Goal: Use online tool/utility: Use online tool/utility

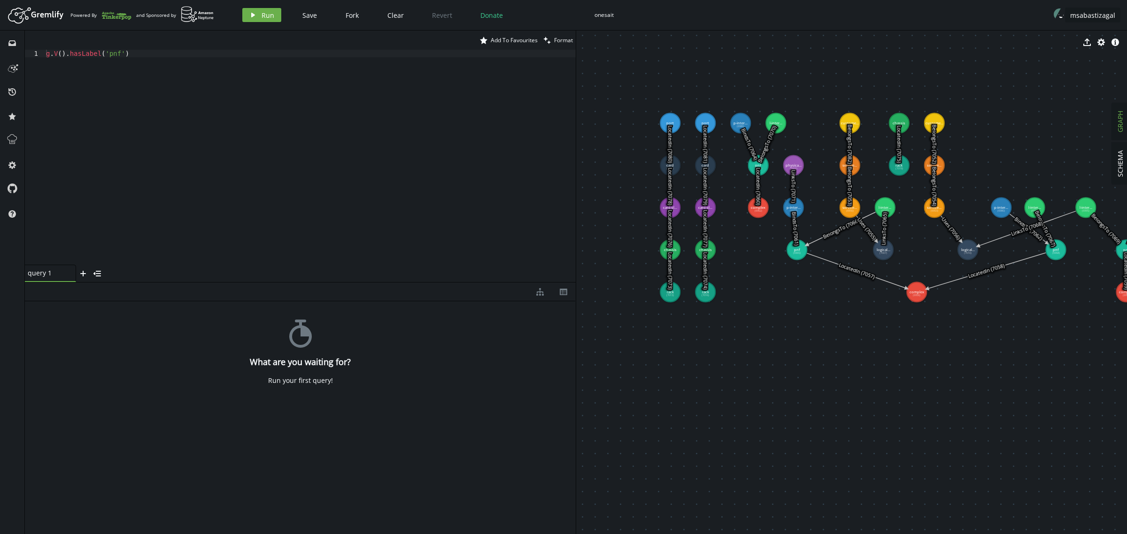
drag, startPoint x: 743, startPoint y: 232, endPoint x: 832, endPoint y: 320, distance: 124.5
click at [1104, 19] on button "msabastizagal" at bounding box center [1093, 15] width 54 height 14
click at [1060, 32] on div "Workspaces" at bounding box center [1082, 31] width 73 height 9
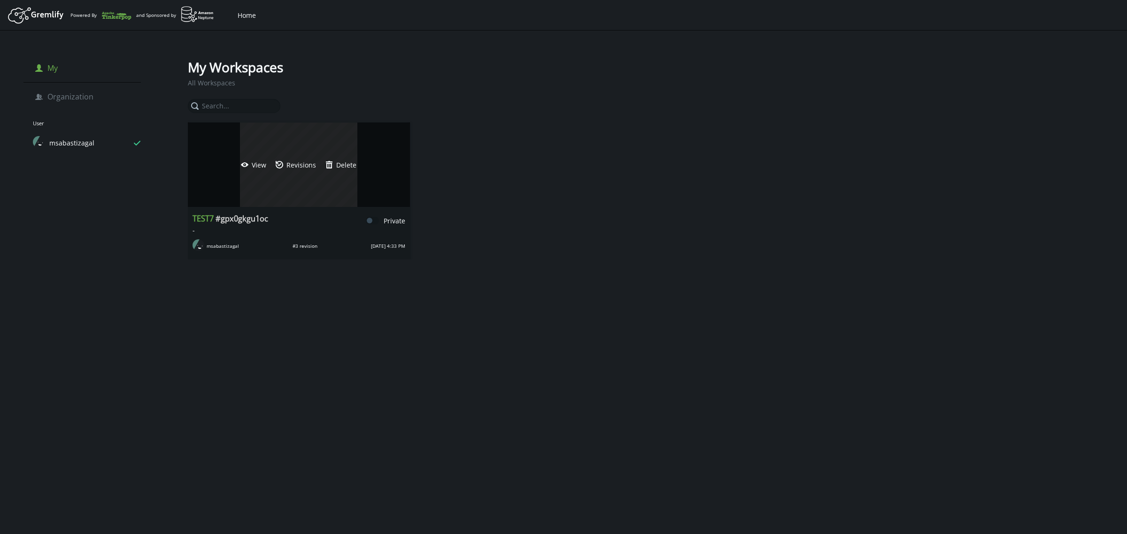
click at [282, 178] on div "eye-open View updated Revisions trash Delete" at bounding box center [299, 165] width 222 height 85
click at [255, 165] on span "View" at bounding box center [259, 165] width 15 height 9
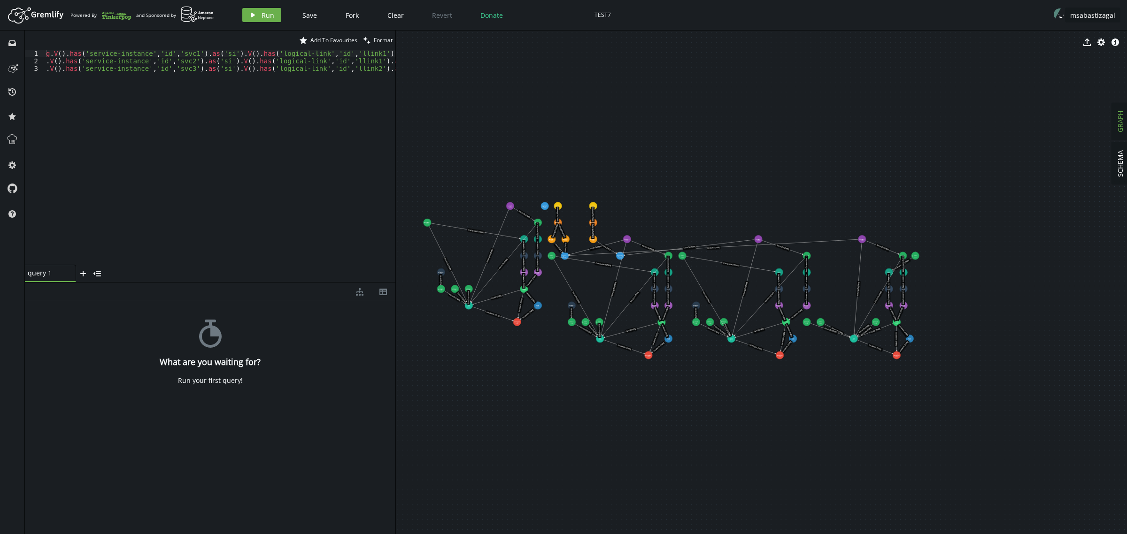
drag, startPoint x: 576, startPoint y: 361, endPoint x: 395, endPoint y: 357, distance: 180.4
click at [395, 357] on div at bounding box center [395, 283] width 0 height 504
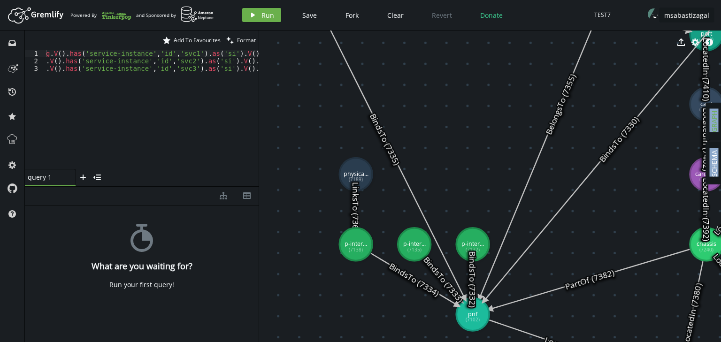
drag, startPoint x: 338, startPoint y: 254, endPoint x: 434, endPoint y: 144, distance: 146.4
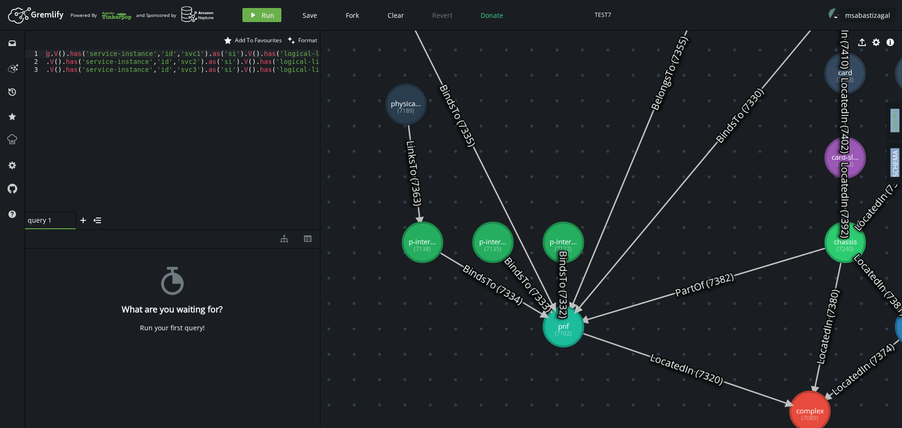
drag, startPoint x: 422, startPoint y: 157, endPoint x: 406, endPoint y: 104, distance: 55.1
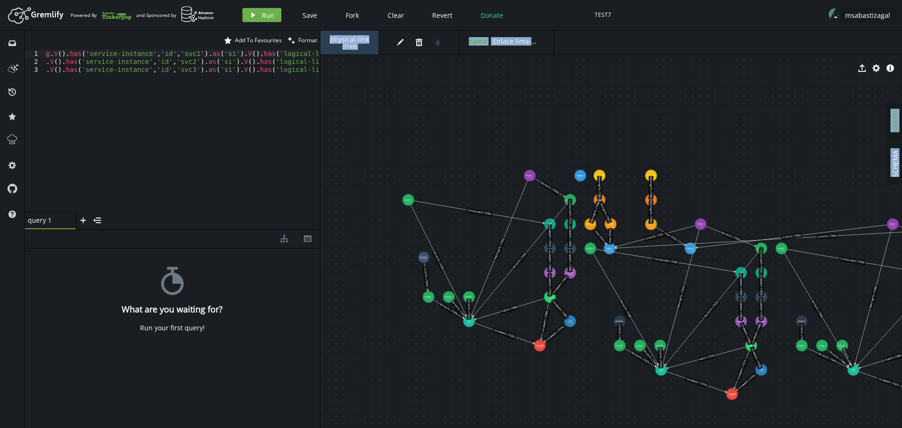
drag, startPoint x: 713, startPoint y: 207, endPoint x: 588, endPoint y: 300, distance: 156.0
click at [66, 85] on div "g . V ( ) . has ( 'service-instance' , 'id' , 'svc1' ) . as ( 'si' ) . V ( ) . …" at bounding box center [248, 137] width 409 height 175
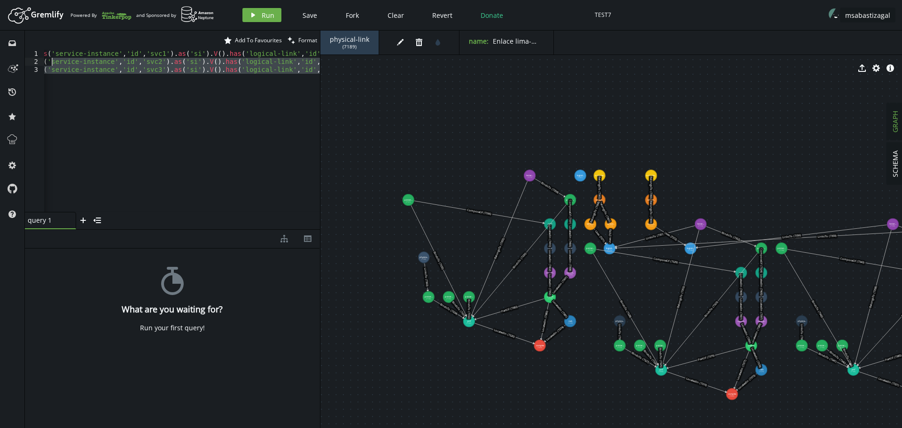
scroll to position [0, 0]
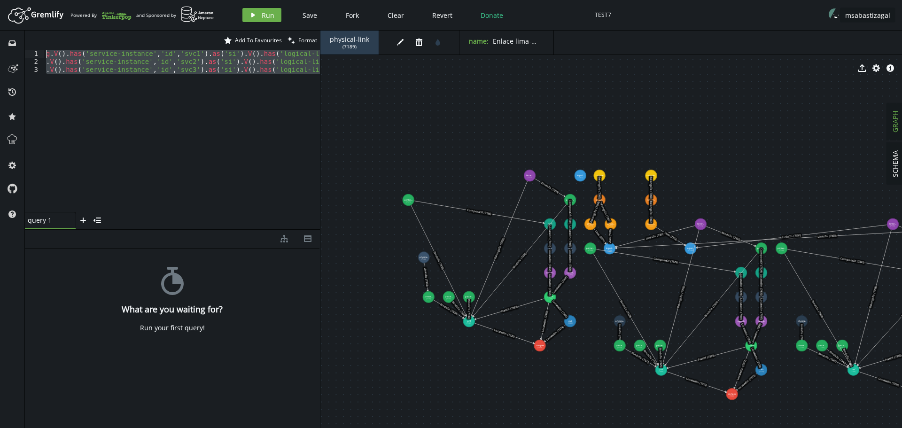
drag, startPoint x: 62, startPoint y: 90, endPoint x: 0, endPoint y: 23, distance: 91.1
click at [0, 23] on div "Artboard Created with Sketch. Powered By and Sponsored by play Run Save Fork Cl…" at bounding box center [451, 214] width 902 height 428
type textarea "g.V().has('service-instance','id','svc1').as('si').V().has('logical-link','id',…"
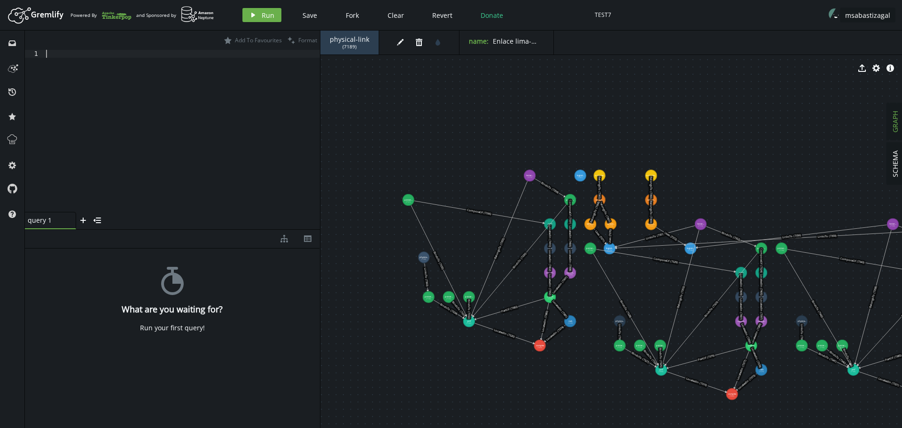
click at [163, 140] on div at bounding box center [182, 139] width 276 height 178
click at [154, 79] on div at bounding box center [182, 139] width 276 height 178
paste textarea "project('nodes','edges')."
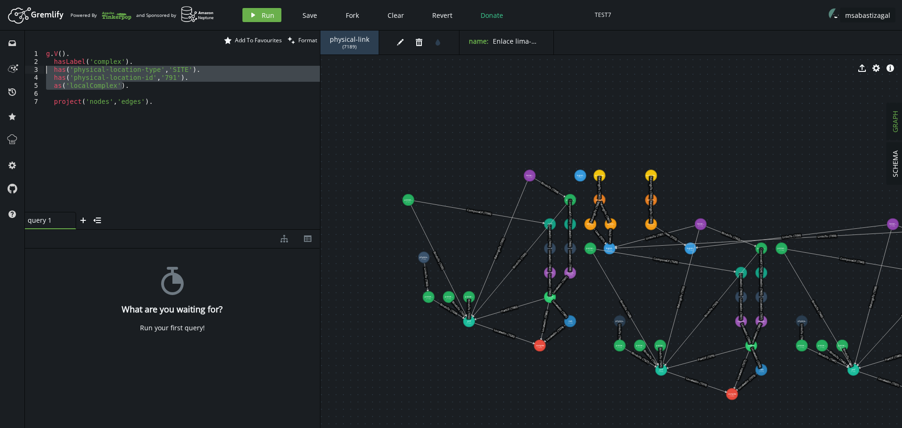
drag, startPoint x: 133, startPoint y: 85, endPoint x: 30, endPoint y: 70, distance: 104.3
click at [30, 70] on div "project('nodes','edges'). 1 2 3 4 5 6 7 g . V ( ) . hasLabel ( 'complex' ) . ha…" at bounding box center [172, 131] width 295 height 162
type textarea "has('physical-location-type','SITE'). has('physical-location-id','791')."
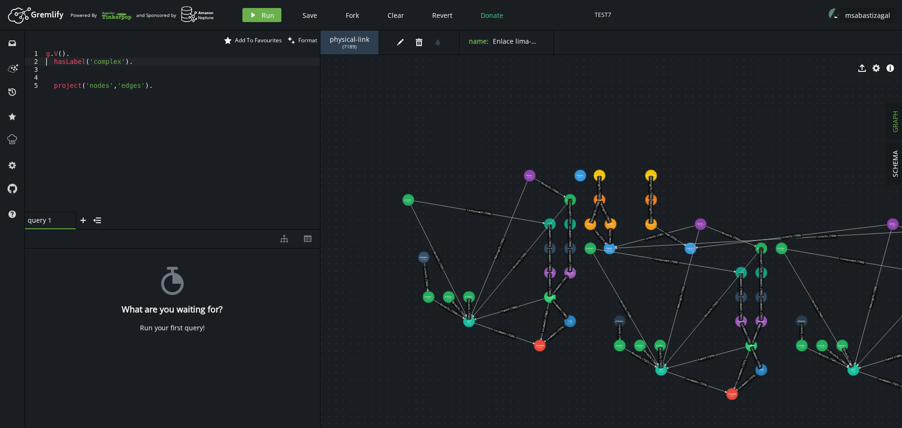
type textarea "hasLabel('complex')."
click at [263, 20] on button "play Run" at bounding box center [261, 15] width 39 height 14
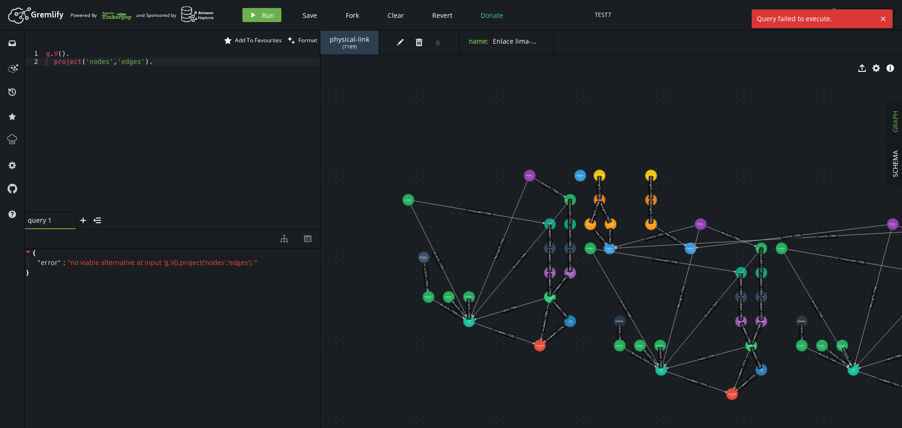
click at [153, 64] on div "g . V ( ) . project ( 'nodes' , 'edges' ) ." at bounding box center [182, 139] width 276 height 178
click at [255, 13] on icon "play" at bounding box center [253, 15] width 8 height 8
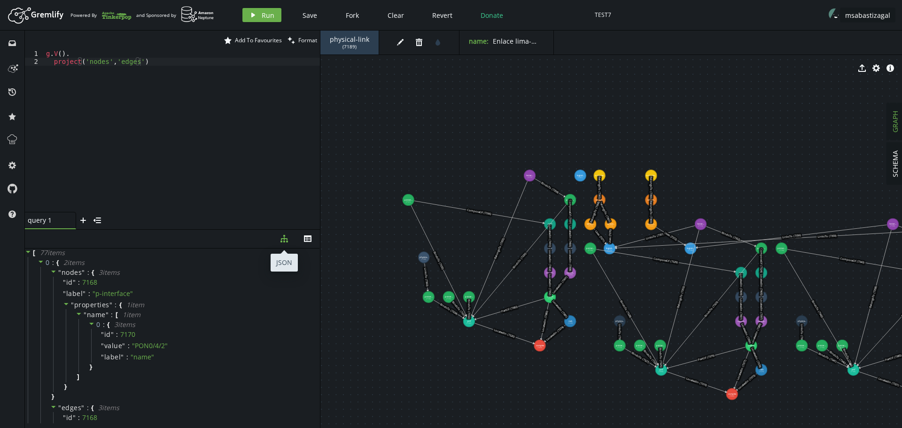
click at [286, 240] on icon "diagram-tree" at bounding box center [284, 239] width 8 height 8
click at [285, 240] on icon "diagram-tree" at bounding box center [284, 239] width 8 height 8
click at [93, 63] on div "g . V ( ) . project ( 'nodes' , 'edges' )" at bounding box center [182, 139] width 276 height 178
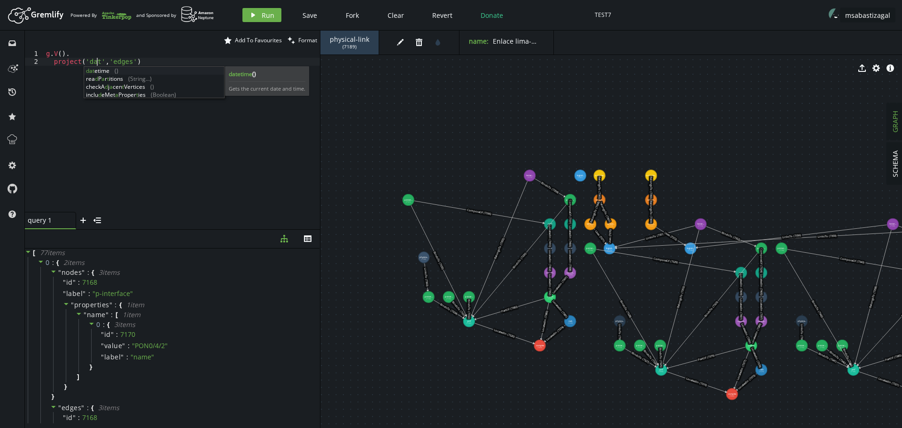
scroll to position [0, 54]
click at [93, 62] on div "g . V ( ) . project ( 'data' , 'edges' )" at bounding box center [182, 139] width 276 height 178
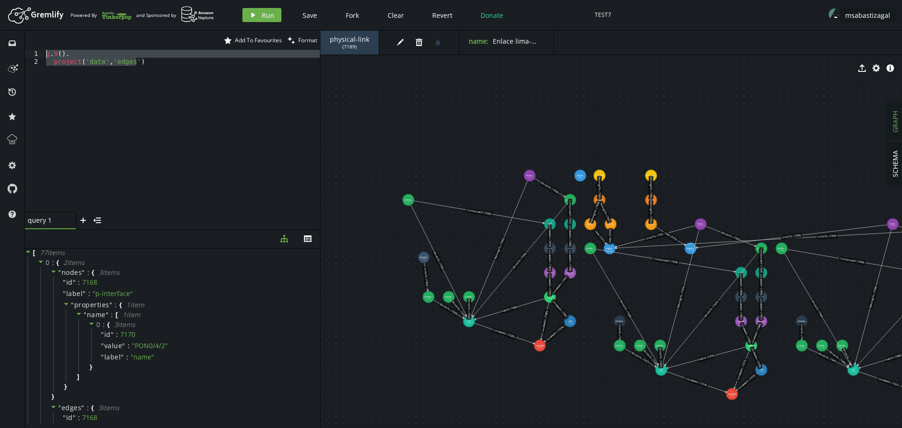
drag, startPoint x: 167, startPoint y: 63, endPoint x: 0, endPoint y: 19, distance: 172.3
click at [0, 19] on div "Artboard Created with Sketch. Powered By and Sponsored by play Run Save Fork Cl…" at bounding box center [451, 214] width 902 height 428
type textarea "g.V(). project('data','edges')"
paste textarea
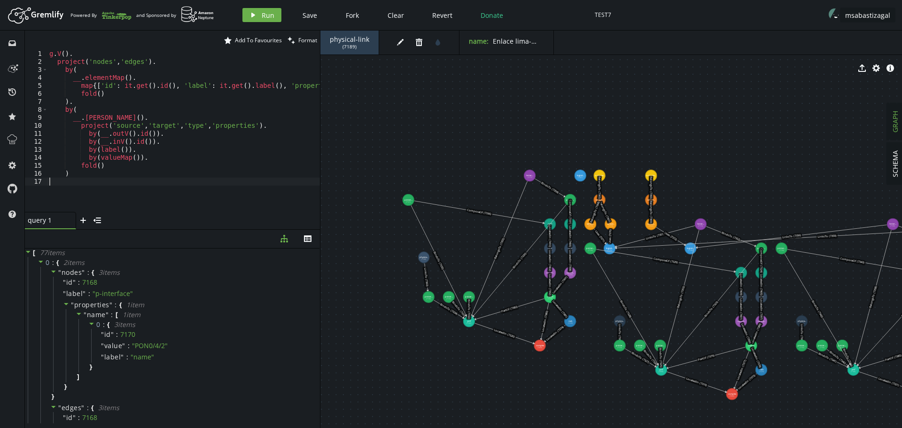
scroll to position [0, 0]
click at [267, 14] on span "Run" at bounding box center [268, 15] width 13 height 9
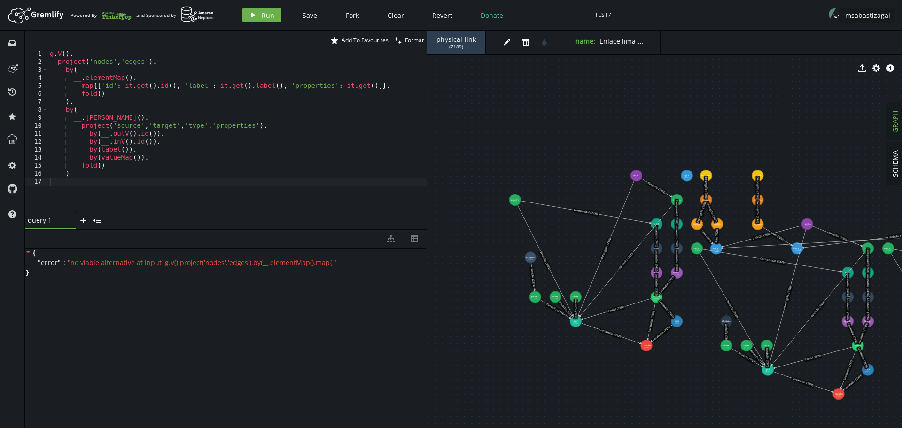
drag, startPoint x: 319, startPoint y: 115, endPoint x: 426, endPoint y: 116, distance: 106.6
click at [426, 116] on div at bounding box center [426, 229] width 0 height 397
click at [43, 253] on icon at bounding box center [43, 251] width 6 height 7
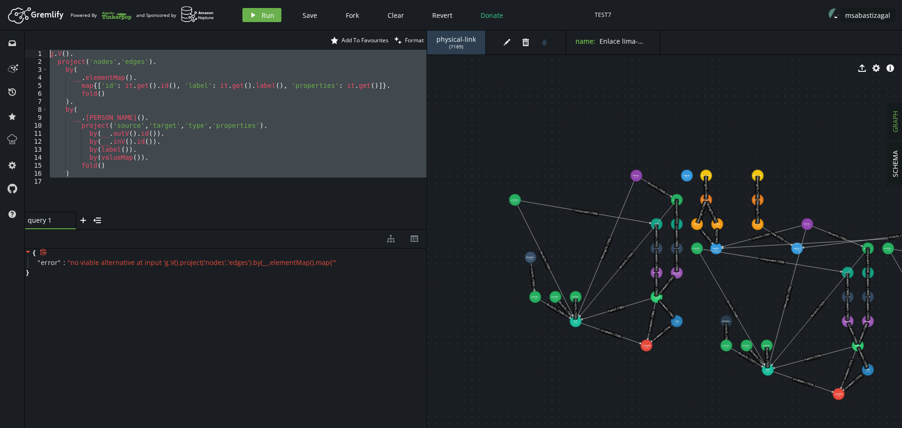
drag, startPoint x: 85, startPoint y: 183, endPoint x: 0, endPoint y: -14, distance: 214.1
click at [0, 0] on html "Artboard Created with Sketch. Powered By and Sponsored by play Run Save Fork Cl…" at bounding box center [451, 214] width 902 height 428
type textarea "g.V(). project('nodes','edges')."
paste textarea
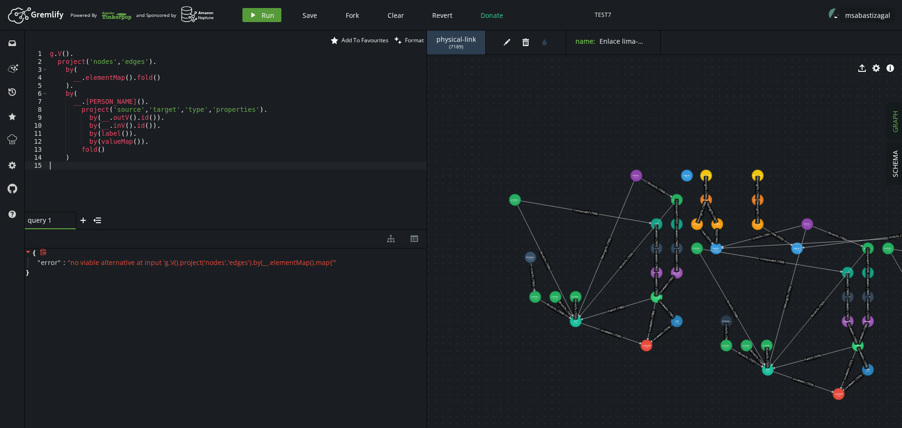
click at [255, 17] on icon "play" at bounding box center [253, 15] width 8 height 8
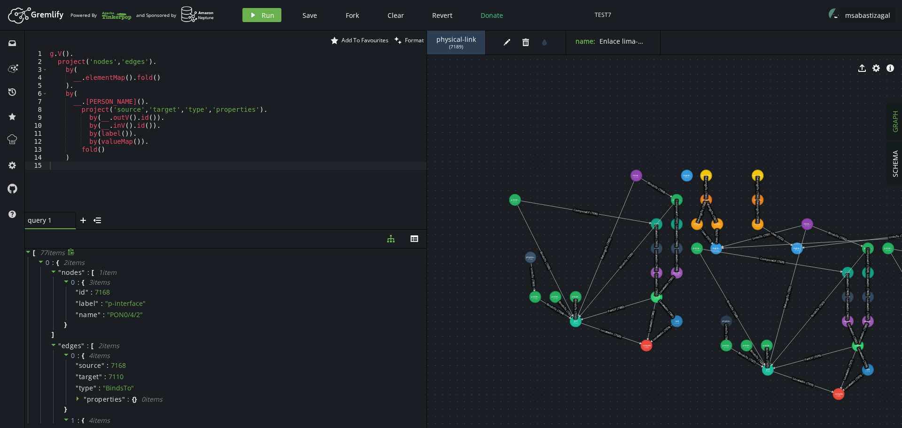
click at [74, 252] on icon at bounding box center [71, 251] width 6 height 7
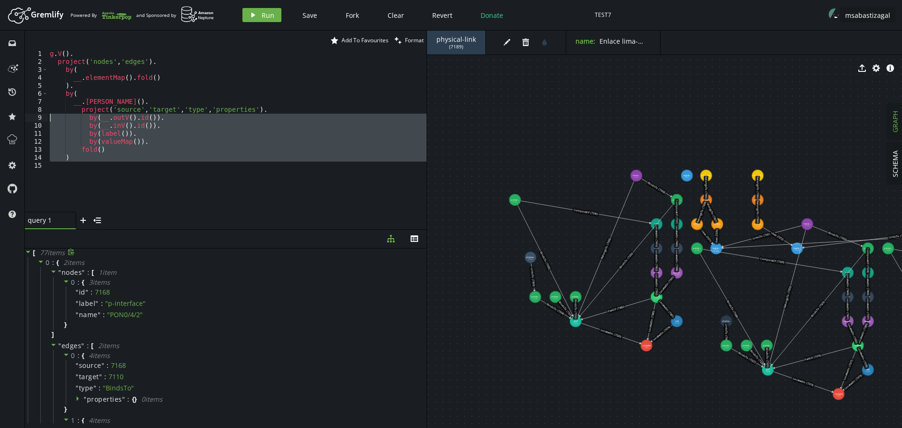
drag, startPoint x: 58, startPoint y: 147, endPoint x: 0, endPoint y: 2, distance: 156.2
click at [0, 9] on div "Artboard Created with Sketch. Powered By and Sponsored by play Run Save Fork Cl…" at bounding box center [451, 214] width 902 height 428
type textarea "g.V(). project('nodes','edges')."
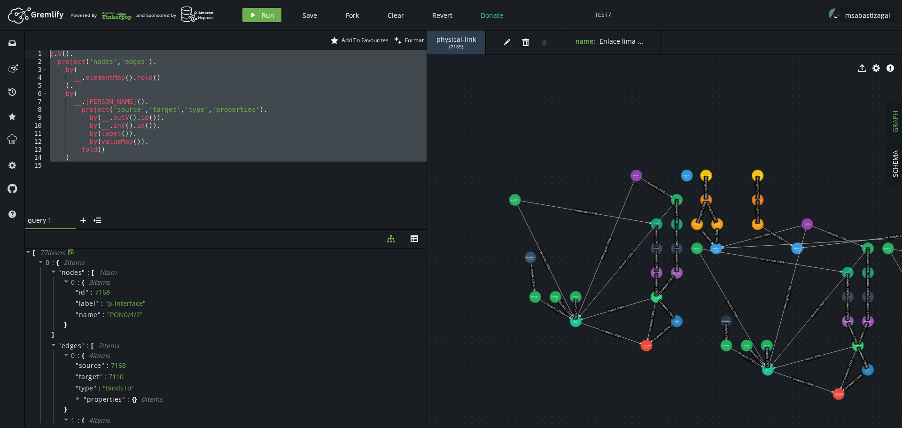
paste textarea
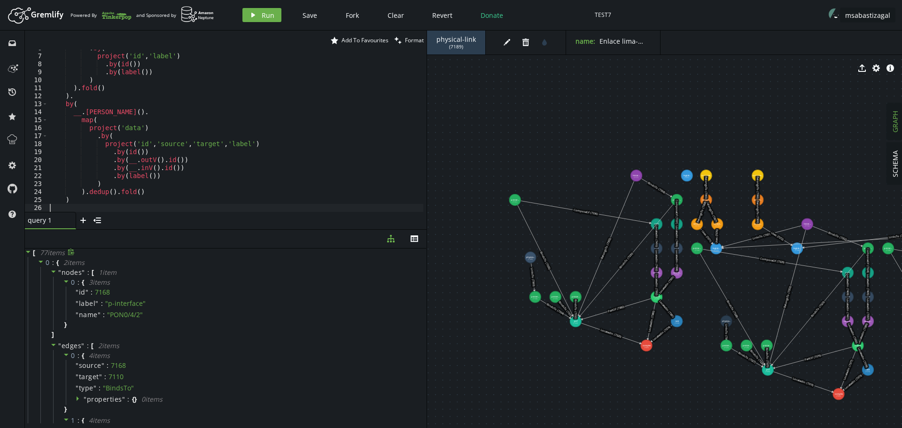
scroll to position [46, 0]
click at [265, 15] on span "Run" at bounding box center [268, 15] width 13 height 9
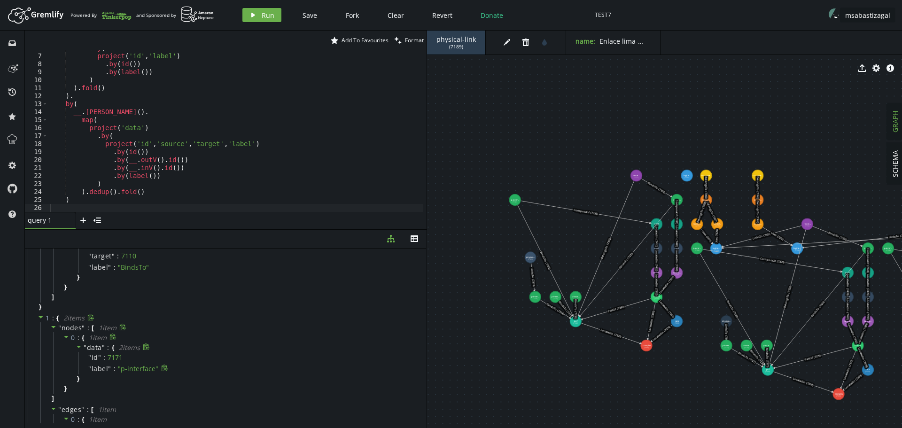
scroll to position [0, 0]
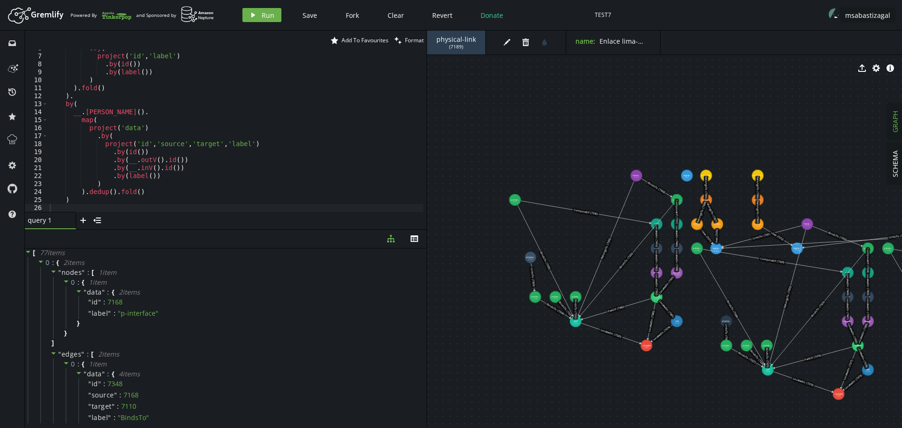
click at [0, 0] on icon at bounding box center [0, 0] width 0 height 0
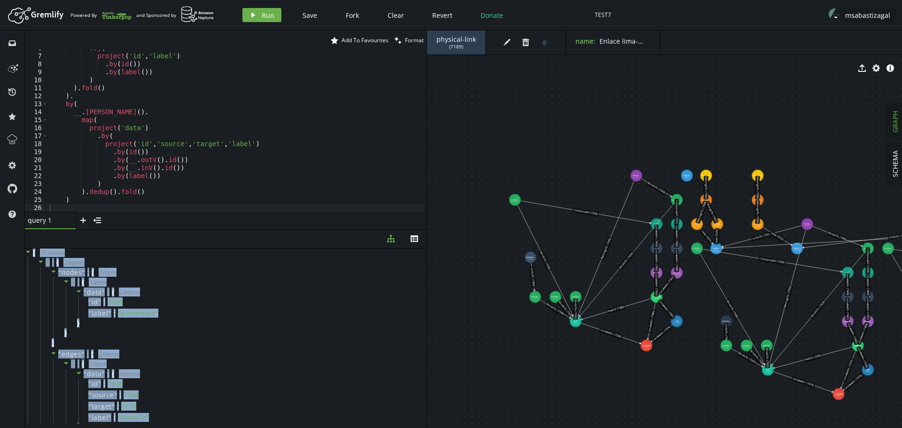
drag, startPoint x: 53, startPoint y: 373, endPoint x: 32, endPoint y: 242, distance: 132.6
click at [32, 242] on div "diagram-tree th [ 77 item s 0 : { 2 item s " nodes " : [ 1 item 0 : { 1 item " …" at bounding box center [225, 329] width 401 height 198
copy div "[ 77 item s 0 : { 2 item s " nodes " : [ 1 item 0 : { 1 item " data " : { 2 ite…"
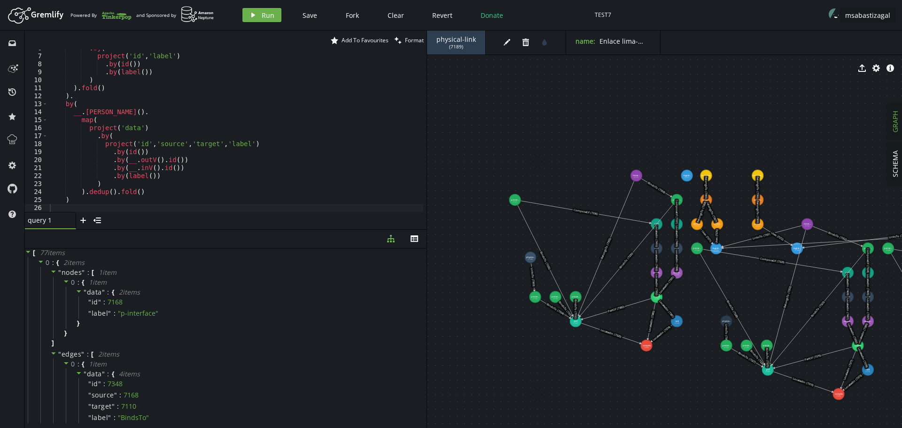
click at [201, 178] on div ". by ( project ( 'id' , 'label' ) . by ( id ( )) . by ( label ( )) ) ) . fold (…" at bounding box center [235, 133] width 375 height 178
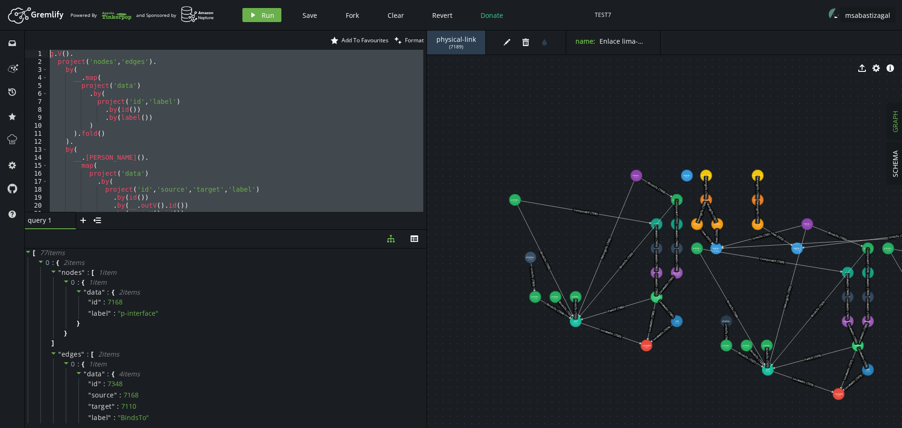
drag, startPoint x: 85, startPoint y: 202, endPoint x: 0, endPoint y: -57, distance: 272.8
click at [0, 0] on html "Artboard Created with Sketch. Powered By and Sponsored by play Run Save Fork Cl…" at bounding box center [451, 214] width 902 height 428
type textarea "g.V(). project('nodes','edges')."
paste textarea
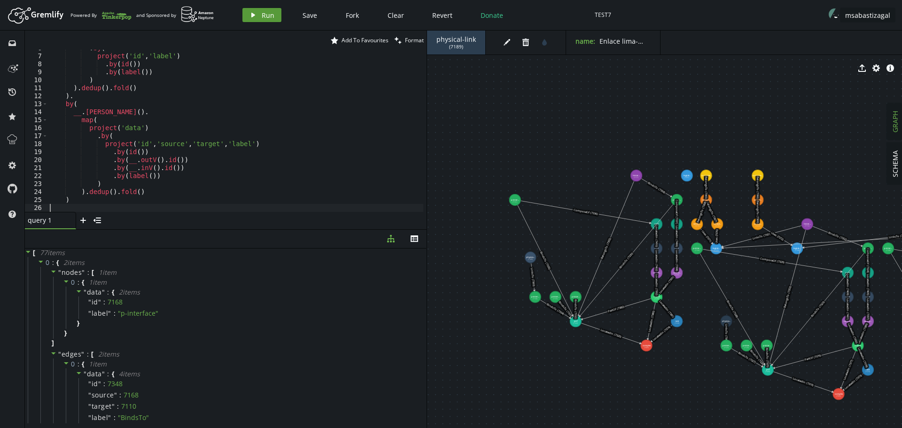
click at [263, 14] on span "Run" at bounding box center [268, 15] width 13 height 9
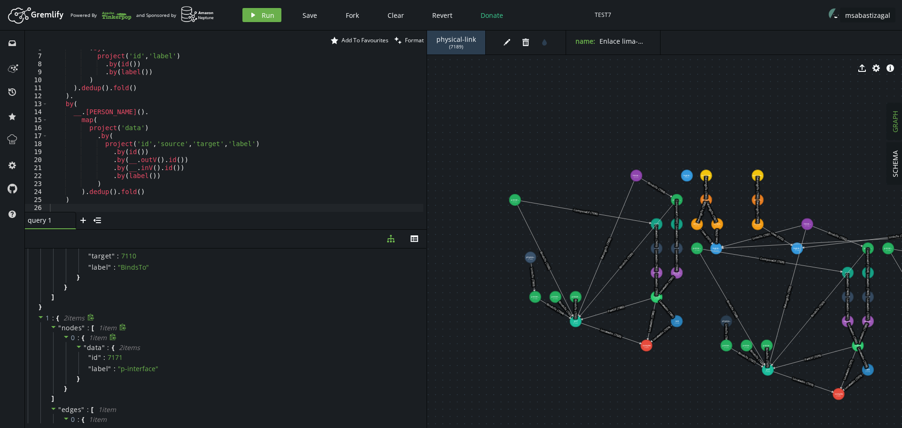
scroll to position [0, 0]
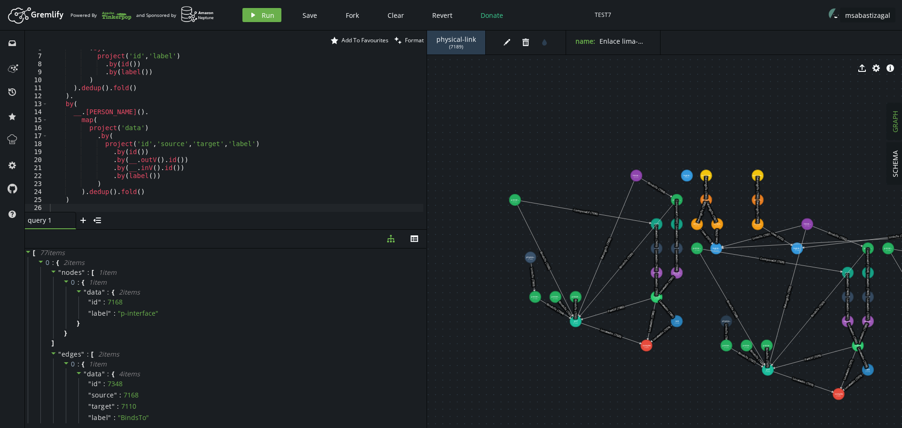
type textarea ")"
click at [212, 185] on div ". by ( project ( 'id' , 'label' ) . by ( id ( )) . by ( label ( )) ) ) . dedup …" at bounding box center [235, 133] width 375 height 178
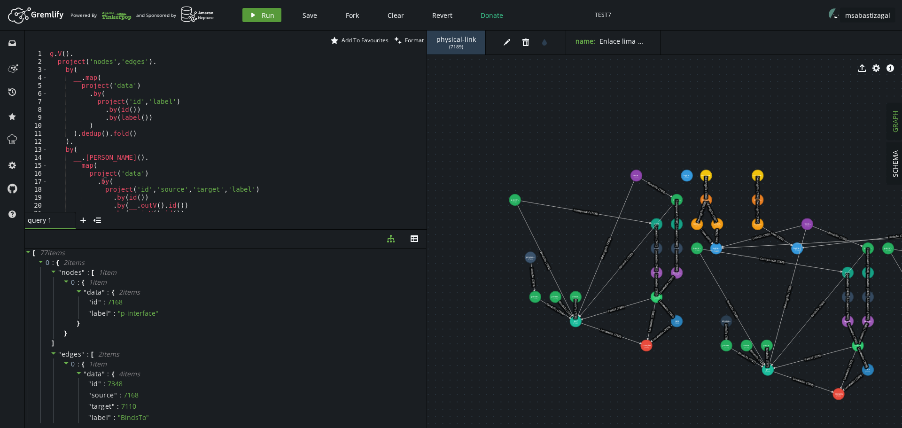
click at [262, 19] on span "Run" at bounding box center [268, 15] width 13 height 9
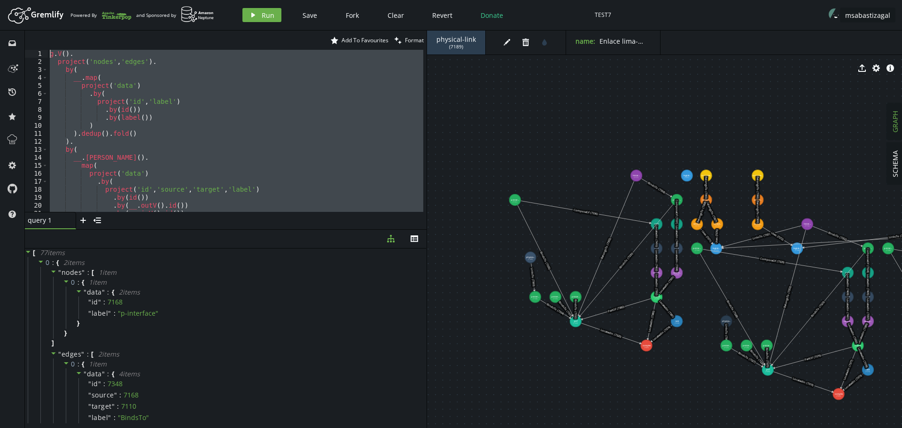
drag, startPoint x: 88, startPoint y: 194, endPoint x: 0, endPoint y: -45, distance: 255.3
click at [0, 0] on html "Artboard Created with Sketch. Powered By and Sponsored by play Run Save Fork Cl…" at bounding box center [451, 214] width 902 height 428
type textarea "g.V(). project('nodes','edges')."
paste textarea
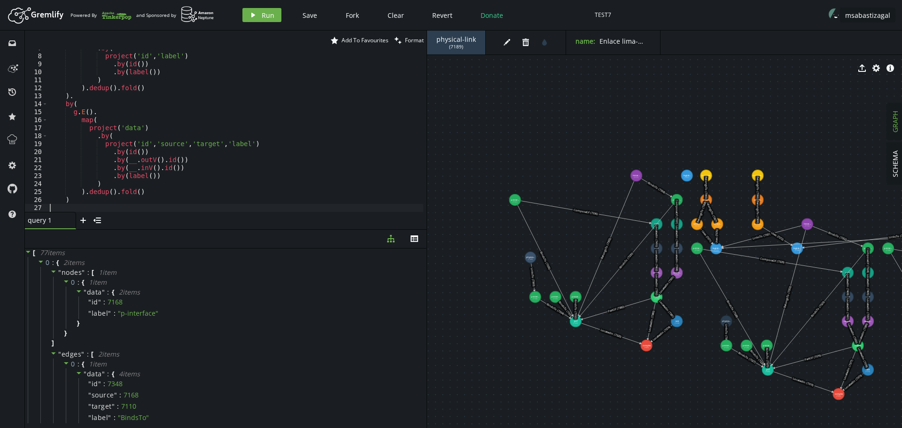
scroll to position [54, 0]
click at [277, 14] on button "play Run" at bounding box center [261, 15] width 39 height 14
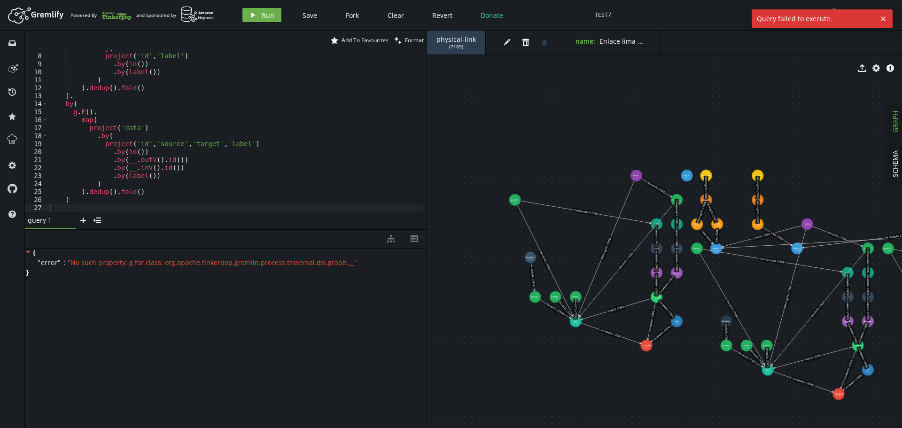
click at [0, 0] on icon at bounding box center [0, 0] width 0 height 0
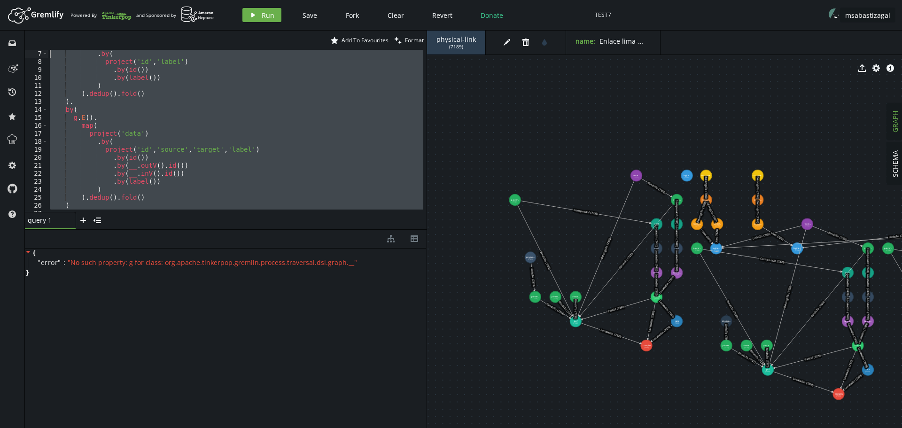
scroll to position [0, 0]
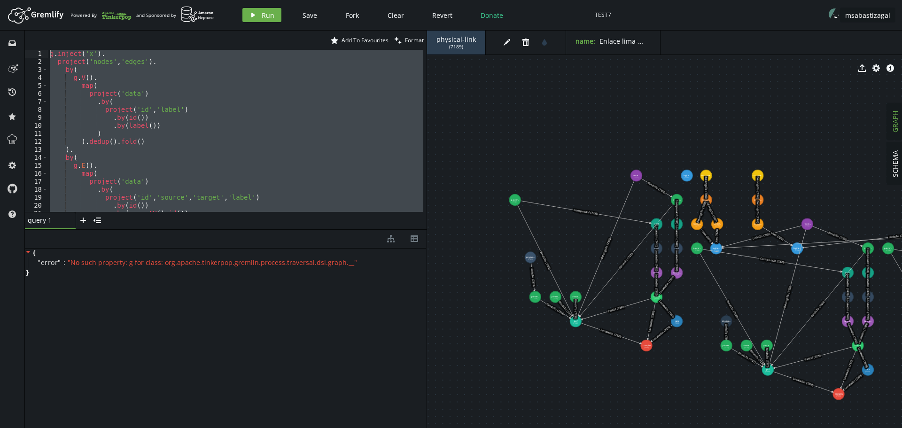
drag, startPoint x: 61, startPoint y: 201, endPoint x: 8, endPoint y: -26, distance: 233.3
click at [8, 0] on html "Artboard Created with Sketch. Powered By and Sponsored by play Run Save Fork Cl…" at bounding box center [451, 214] width 902 height 428
type textarea "g.inject('x'). project('nodes','edges')."
paste textarea
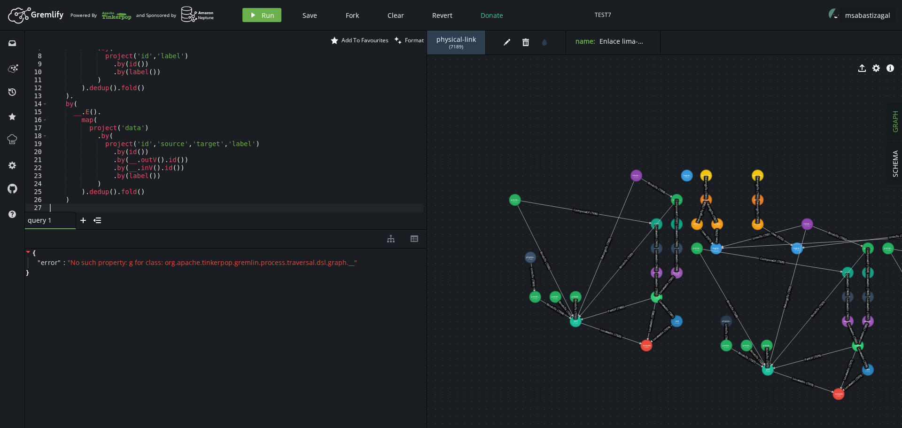
scroll to position [54, 0]
click at [265, 18] on span "Run" at bounding box center [268, 15] width 13 height 9
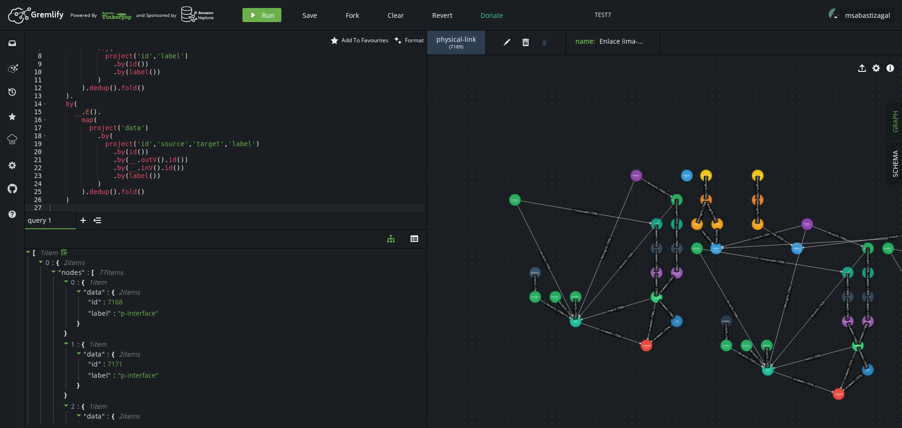
click at [62, 252] on icon at bounding box center [64, 251] width 6 height 7
click at [0, 0] on icon at bounding box center [0, 0] width 0 height 0
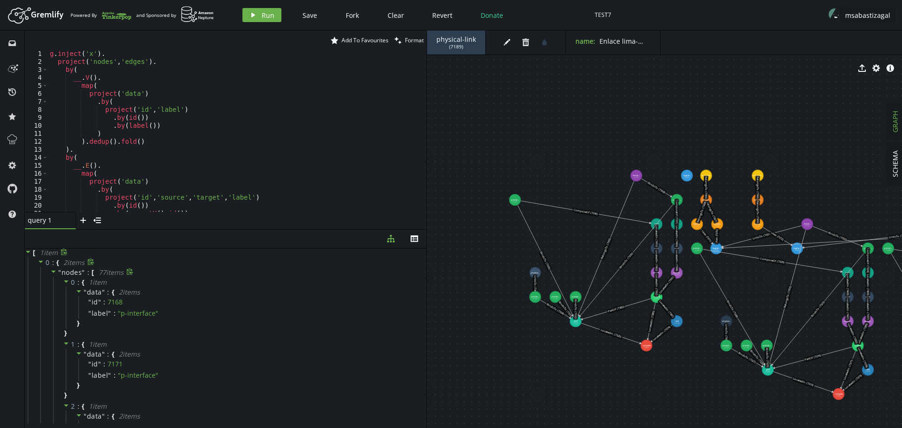
click at [54, 274] on icon at bounding box center [53, 271] width 7 height 7
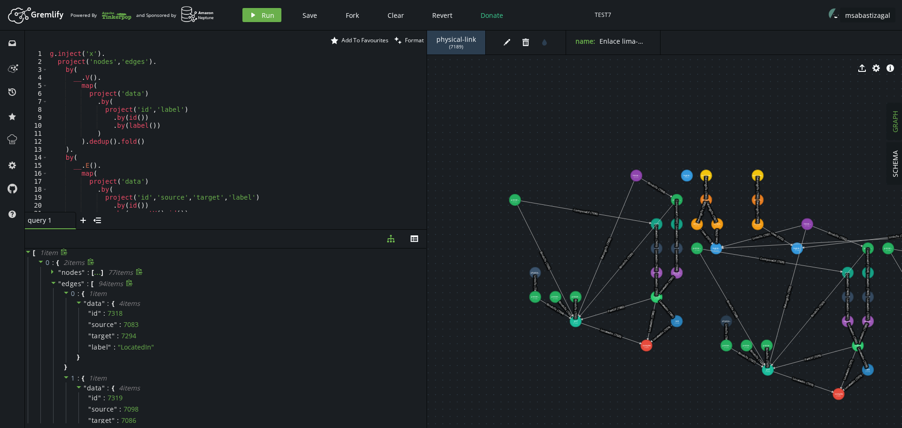
click at [53, 283] on icon at bounding box center [53, 283] width 5 height 2
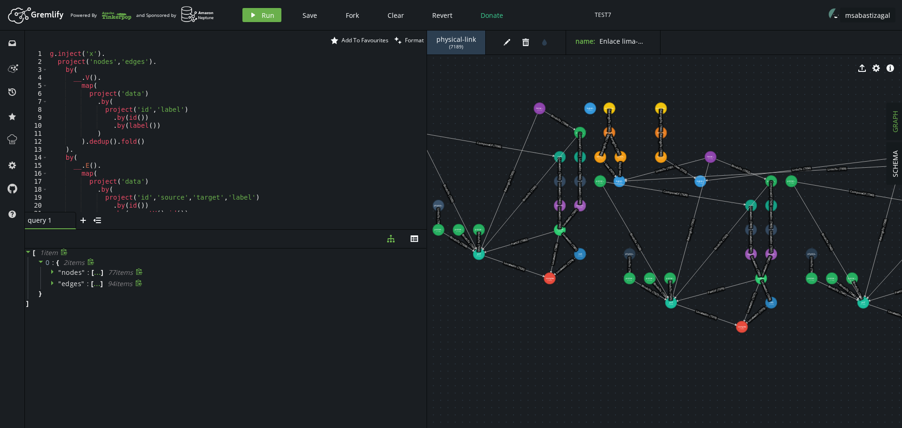
drag, startPoint x: 567, startPoint y: 368, endPoint x: 470, endPoint y: 301, distance: 117.8
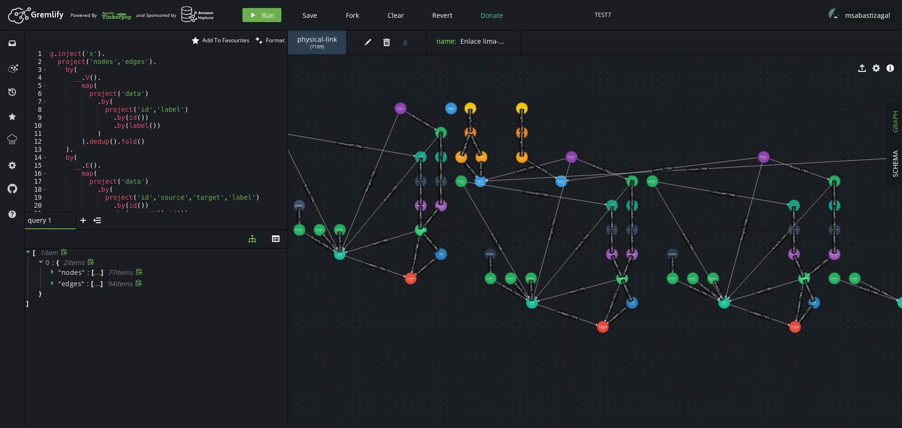
drag, startPoint x: 426, startPoint y: 306, endPoint x: 286, endPoint y: 317, distance: 140.4
click at [287, 317] on div at bounding box center [287, 229] width 0 height 397
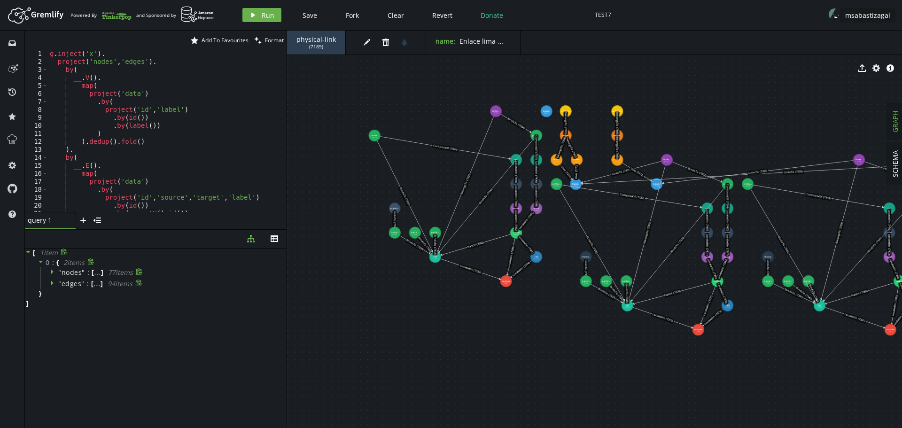
drag, startPoint x: 361, startPoint y: 335, endPoint x: 457, endPoint y: 338, distance: 96.3
drag, startPoint x: 396, startPoint y: 208, endPoint x: 358, endPoint y: 198, distance: 39.0
